Goal: Transaction & Acquisition: Purchase product/service

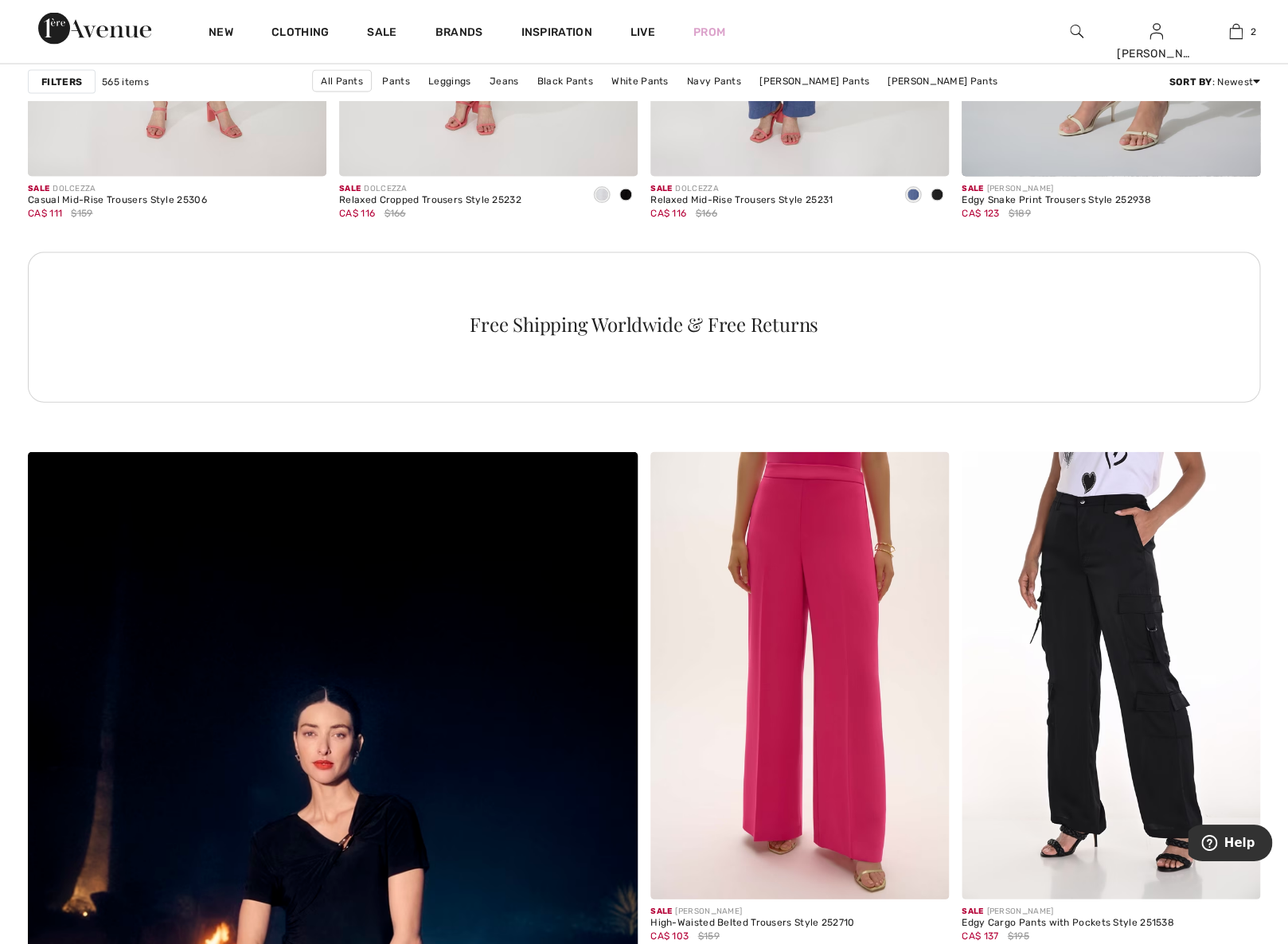
scroll to position [2703, 0]
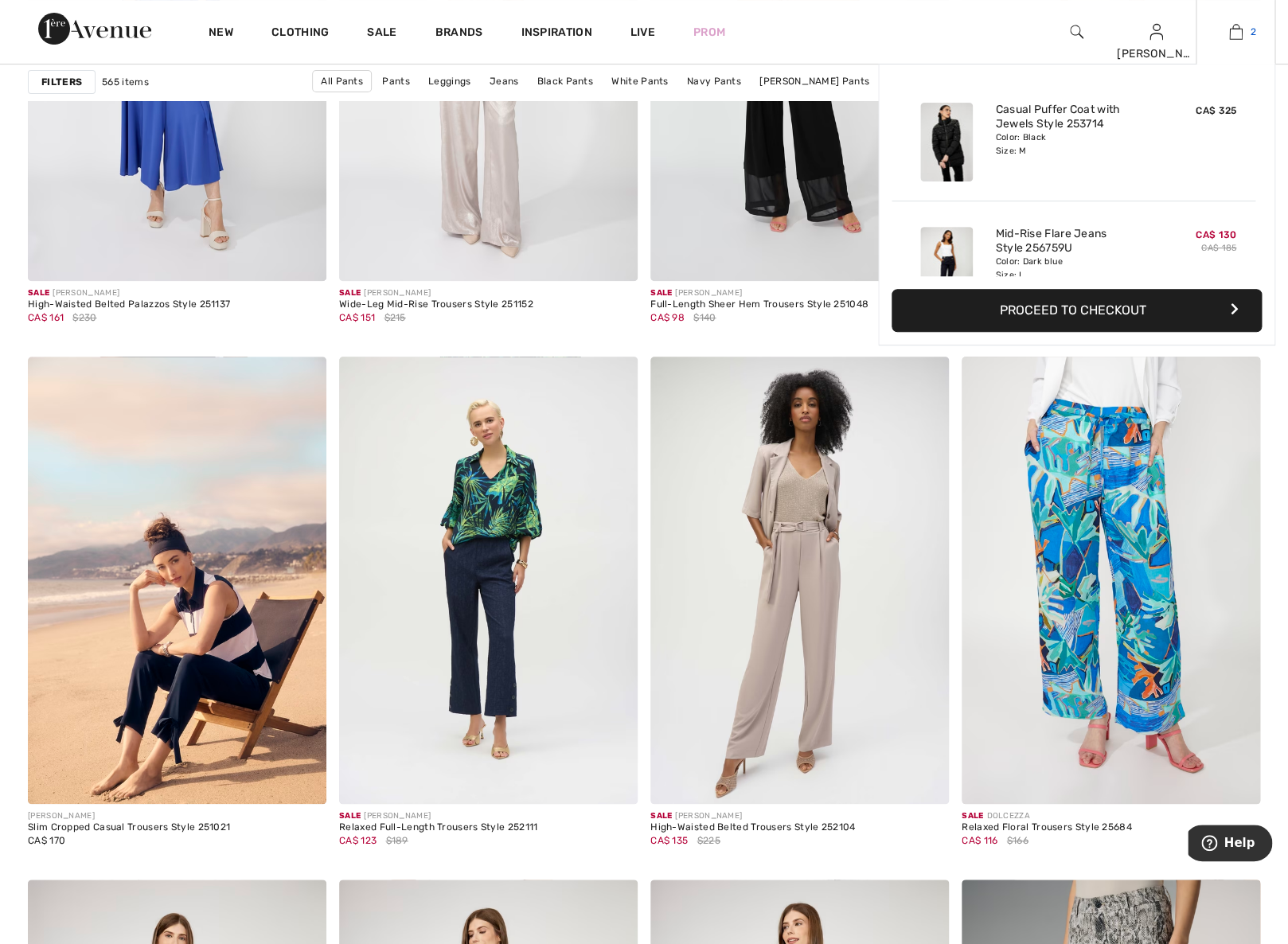
click at [1231, 28] on img at bounding box center [1235, 32] width 14 height 19
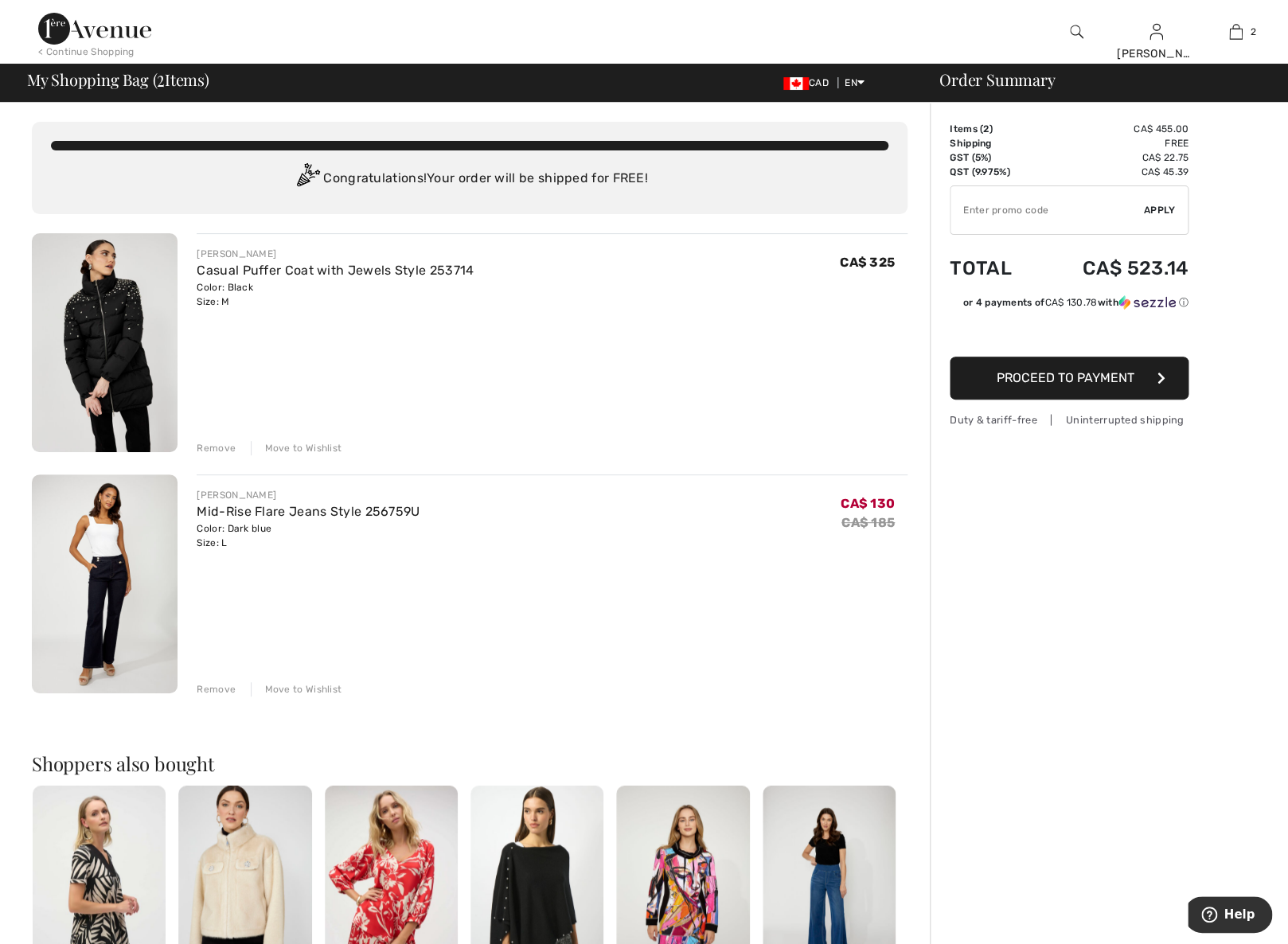
click at [123, 577] on img at bounding box center [104, 584] width 146 height 219
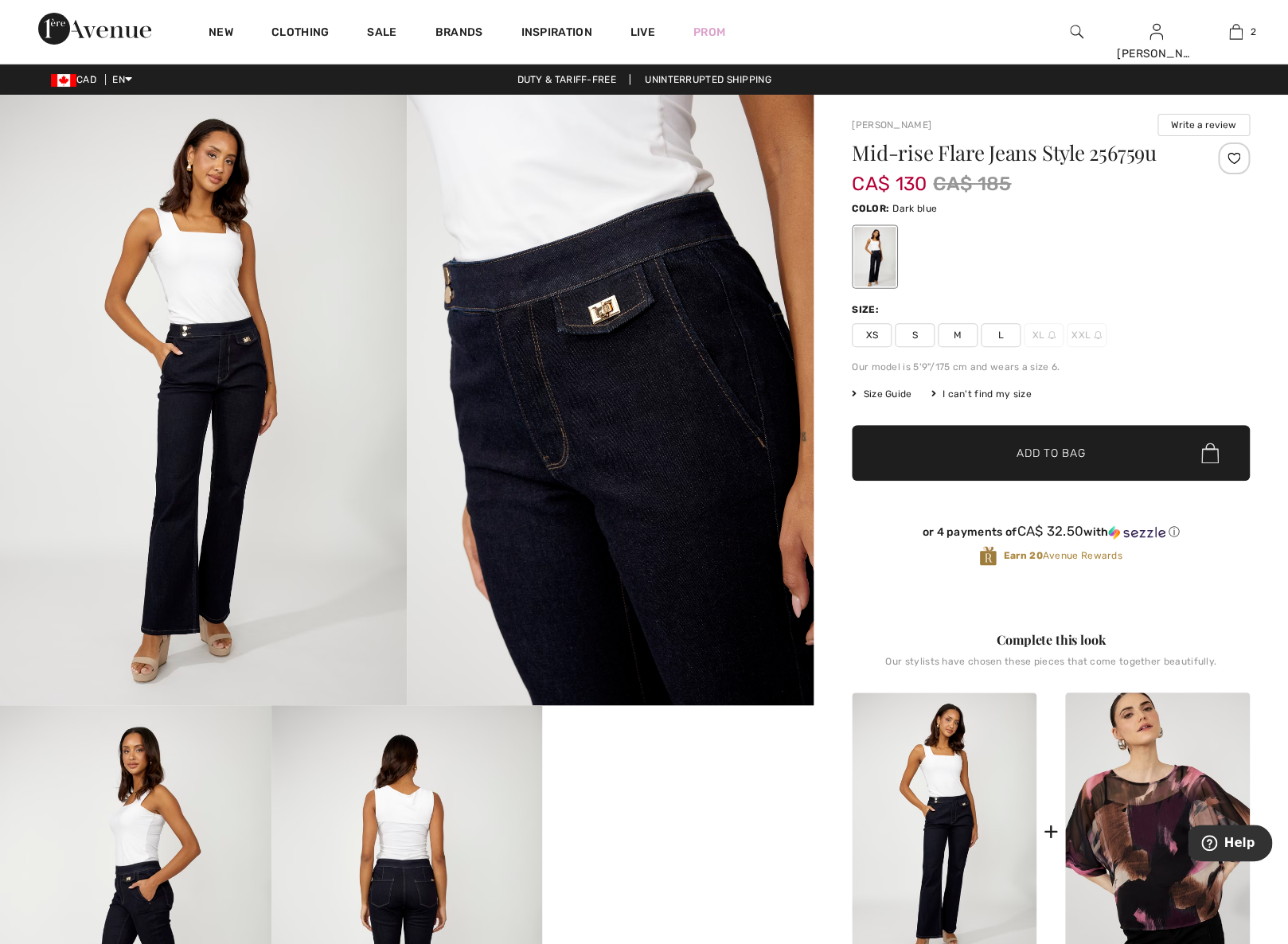
click at [900, 394] on span "Size Guide" at bounding box center [882, 394] width 60 height 15
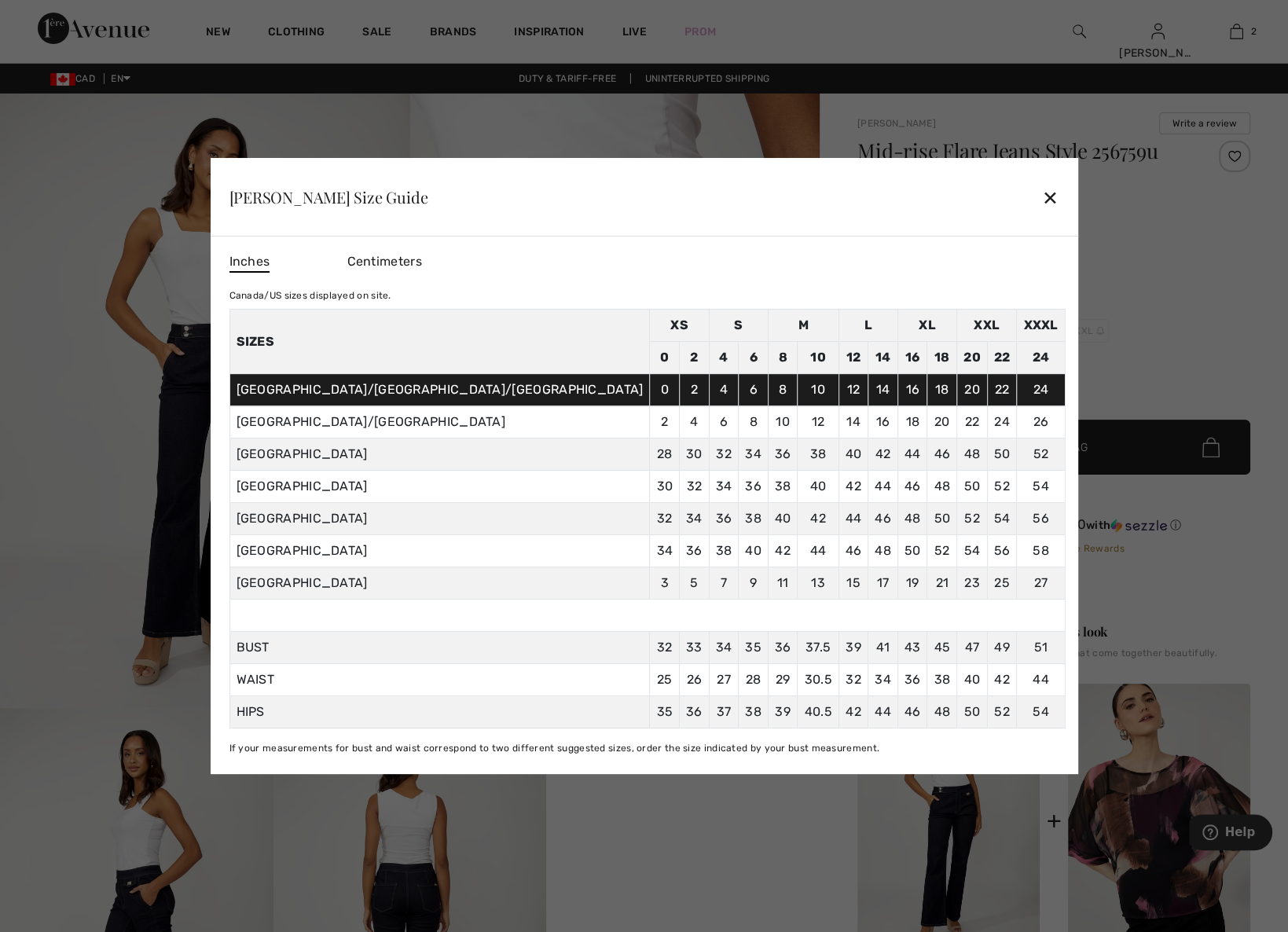
click at [1043, 188] on div "✕" at bounding box center [1051, 197] width 17 height 33
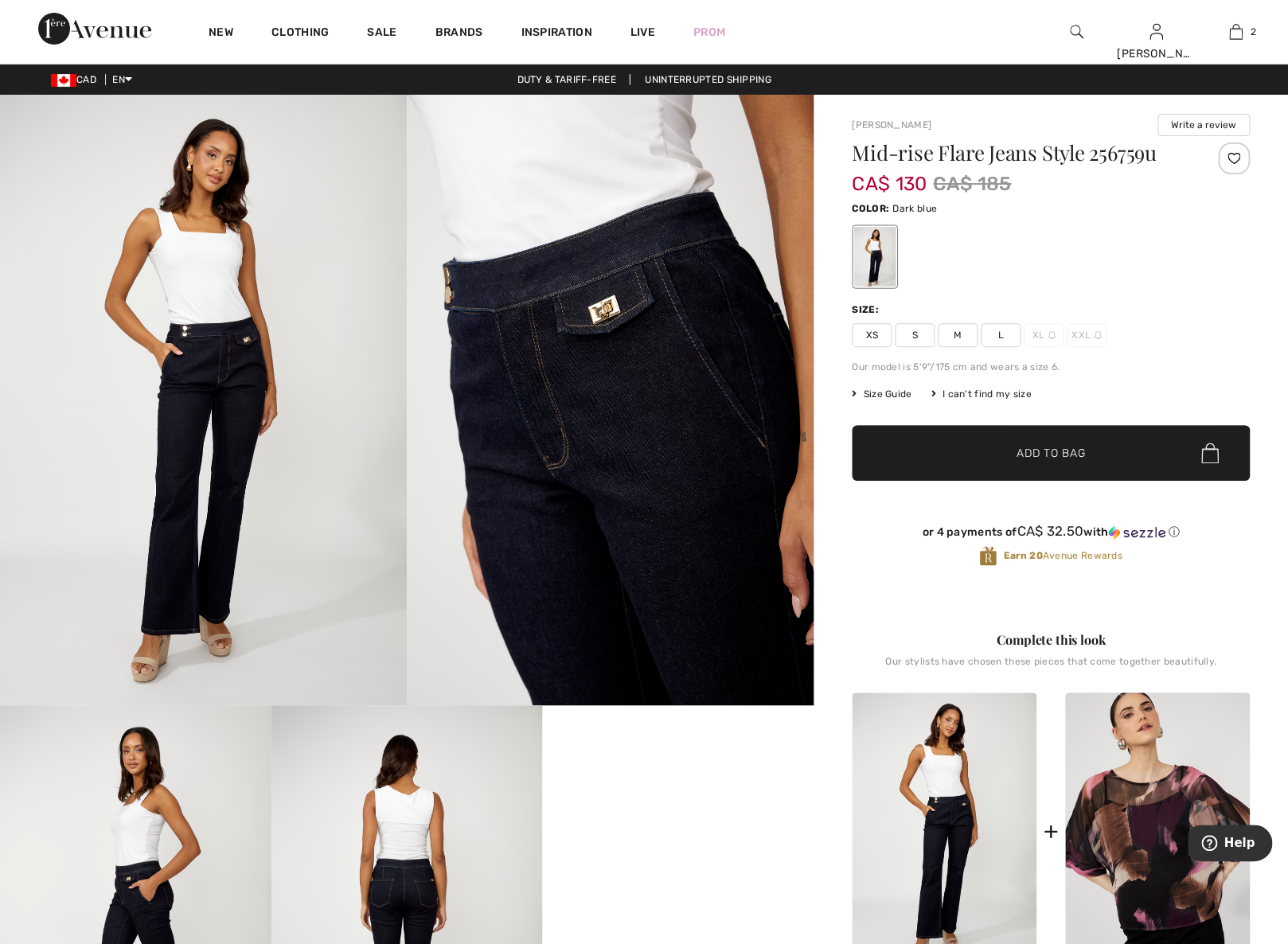
click at [954, 325] on span "M" at bounding box center [957, 334] width 40 height 23
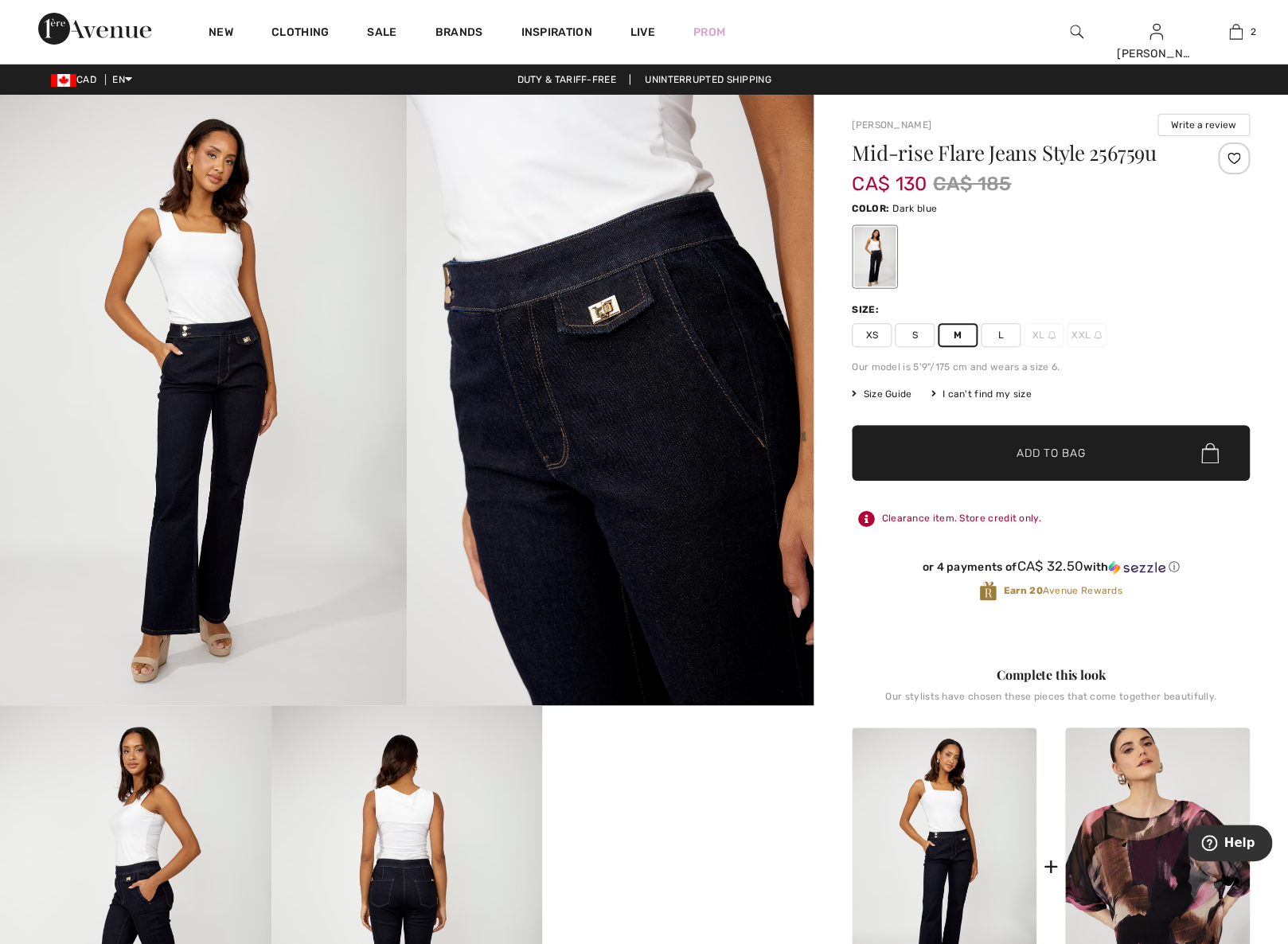
click at [968, 443] on span "✔ Added to Bag Add to Bag" at bounding box center [1051, 453] width 398 height 56
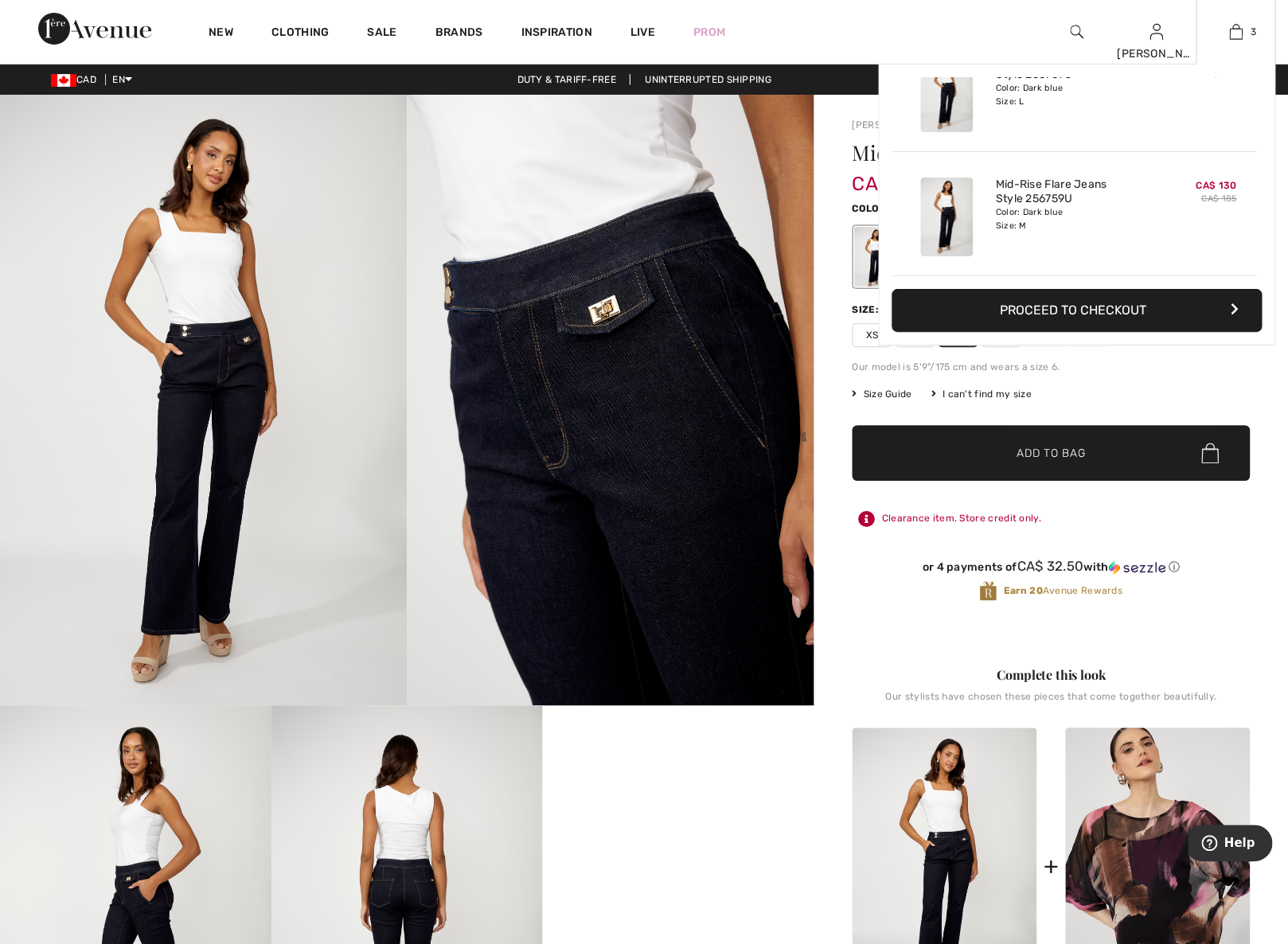
click at [1230, 43] on div "3 Added to Bag Frank Lyman Casual Puffer Coat With Jewels Style 253714 CA$ 325 …" at bounding box center [1235, 32] width 79 height 64
click at [1236, 34] on img at bounding box center [1235, 32] width 14 height 19
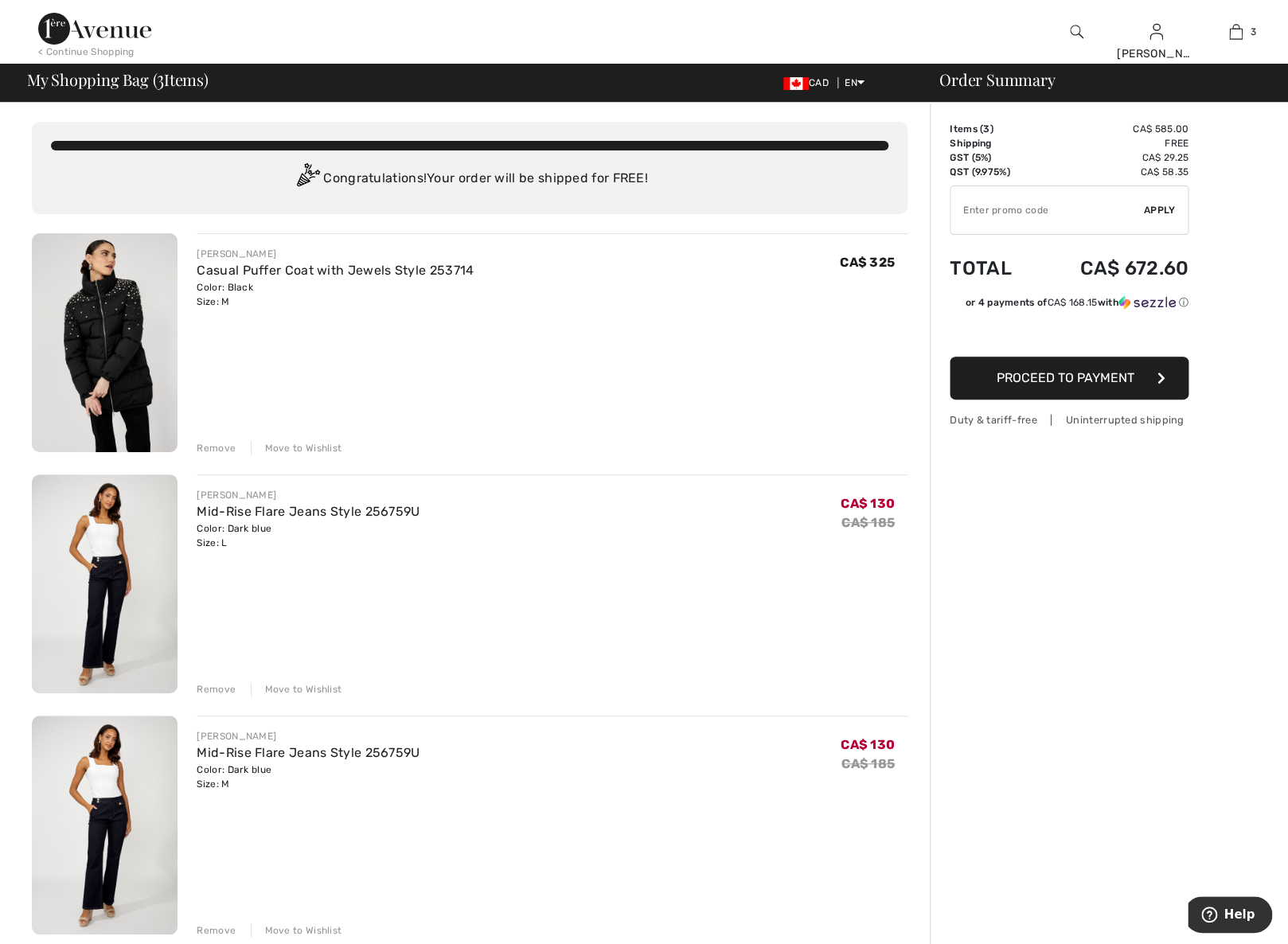
click at [223, 692] on div "Remove" at bounding box center [216, 690] width 39 height 15
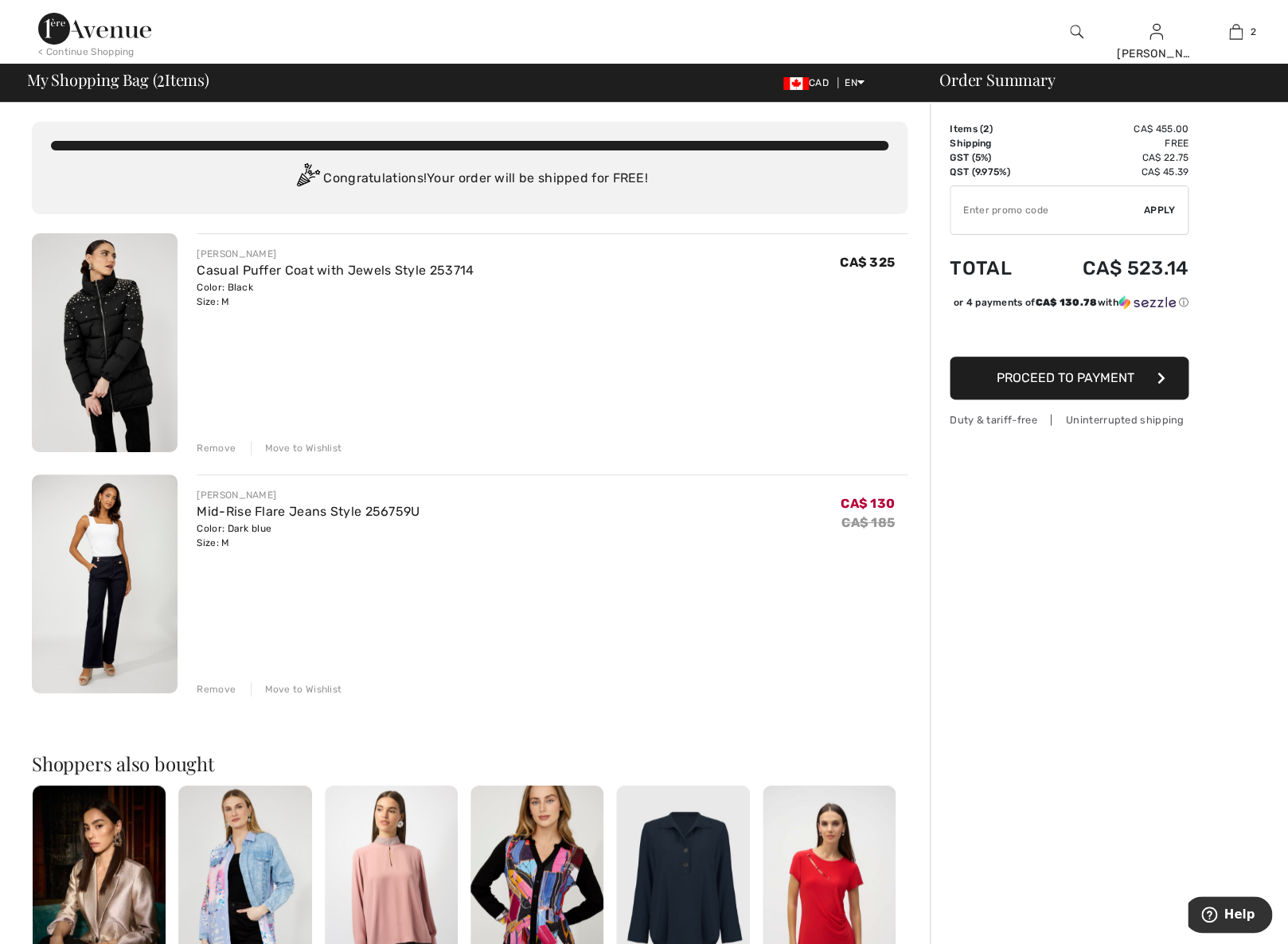
click at [116, 350] on img at bounding box center [104, 342] width 146 height 219
